Goal: Information Seeking & Learning: Learn about a topic

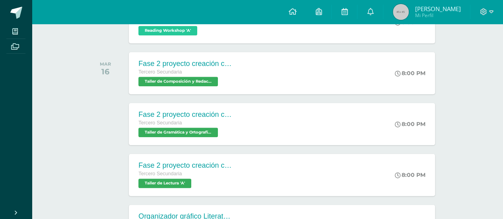
scroll to position [427, 0]
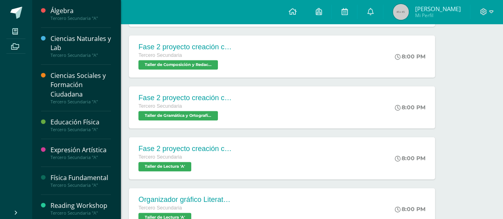
click at [68, 14] on div "Álgebra" at bounding box center [80, 10] width 60 height 9
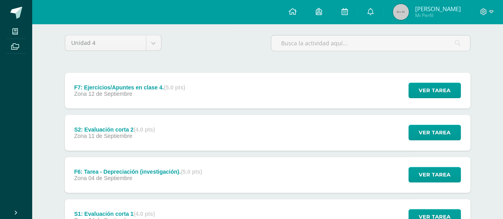
scroll to position [64, 0]
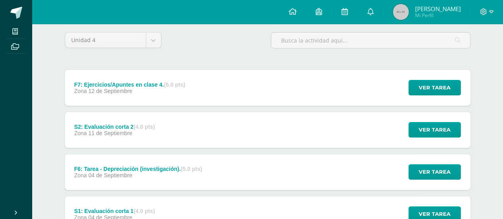
click at [155, 98] on div "F7: Ejercicios/Apuntes en clase 4. (5.0 pts) Zona 12 de Septiembre" at bounding box center [130, 88] width 130 height 36
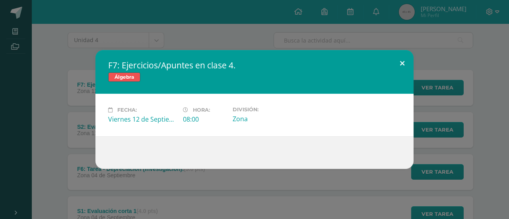
click at [407, 62] on button at bounding box center [402, 63] width 23 height 27
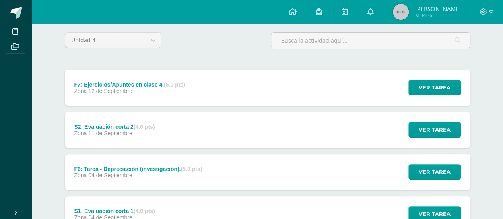
click at [230, 126] on div "S2: Evaluación corta 2 (4.0 pts) Zona 11 de Septiembre Ver tarea S2: Evaluación…" at bounding box center [267, 130] width 405 height 36
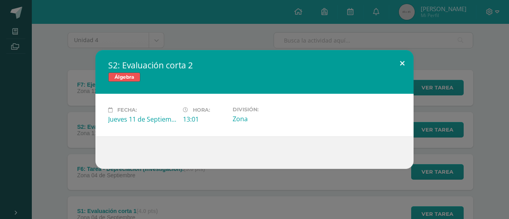
click at [398, 64] on button at bounding box center [402, 63] width 23 height 27
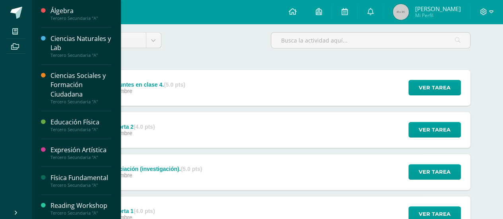
click at [65, 179] on div "Física Fundamental" at bounding box center [80, 177] width 60 height 9
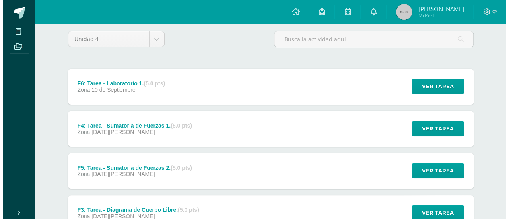
scroll to position [72, 0]
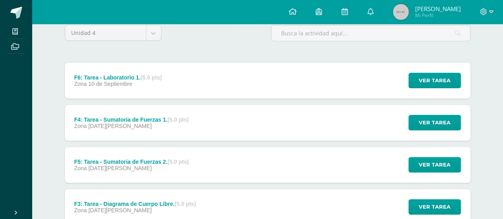
click at [167, 85] on div "F6: Tarea - Laboratorio 1. (5.0 pts) Zona [DATE]" at bounding box center [118, 81] width 107 height 36
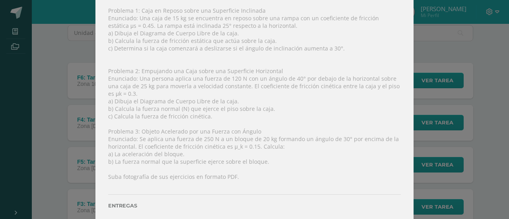
scroll to position [184, 0]
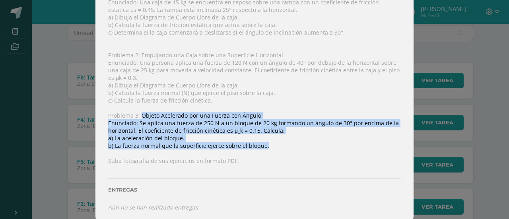
drag, startPoint x: 264, startPoint y: 141, endPoint x: 139, endPoint y: 110, distance: 128.1
click at [139, 110] on div "1. Vea los siguientes videos como referencia: Enlace Enlace Enlace 2. Resuelva …" at bounding box center [254, 67] width 318 height 314
copy div "Objeto Acelerado por una Fuerza con Ángulo Enunciado: Se aplica una fuerza de 2…"
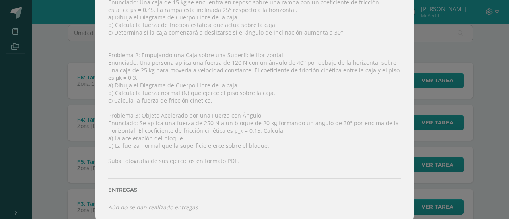
click at [300, 155] on div "1. Vea los siguientes videos como referencia: Enlace Enlace Enlace 2. Resuelva …" at bounding box center [254, 67] width 318 height 314
